Goal: Navigation & Orientation: Find specific page/section

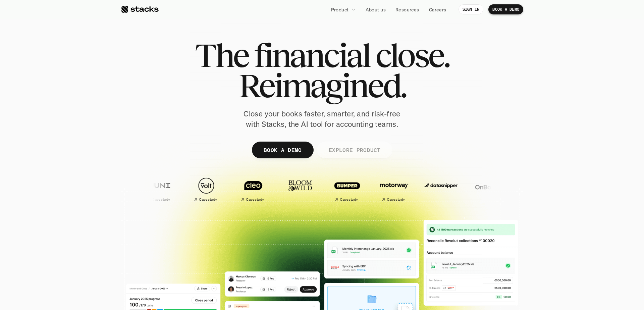
click at [375, 154] on p "EXPLORE PRODUCT" at bounding box center [354, 150] width 52 height 10
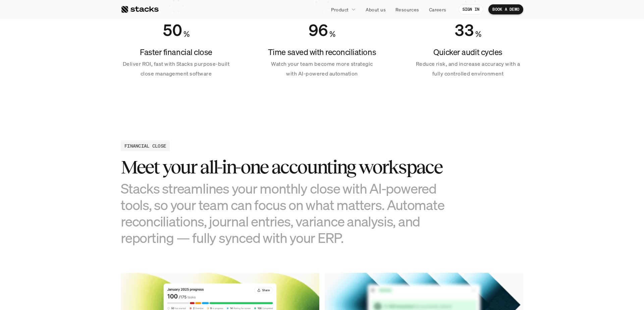
scroll to position [422, 0]
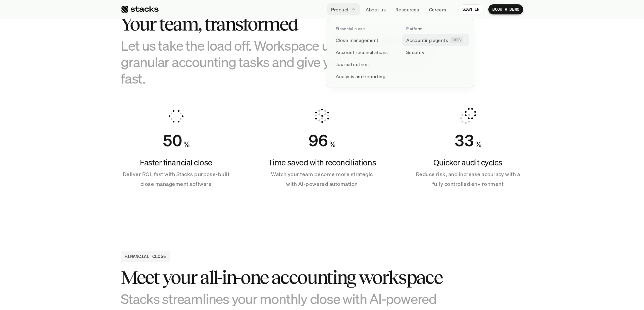
click at [433, 42] on p "Accounting agents" at bounding box center [427, 40] width 42 height 7
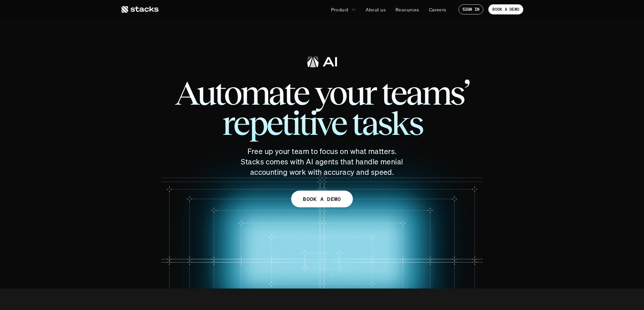
click at [138, 11] on use at bounding box center [139, 9] width 37 height 7
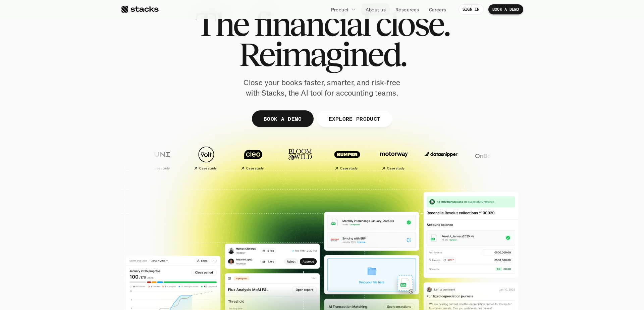
scroll to position [36, 0]
